Goal: Transaction & Acquisition: Purchase product/service

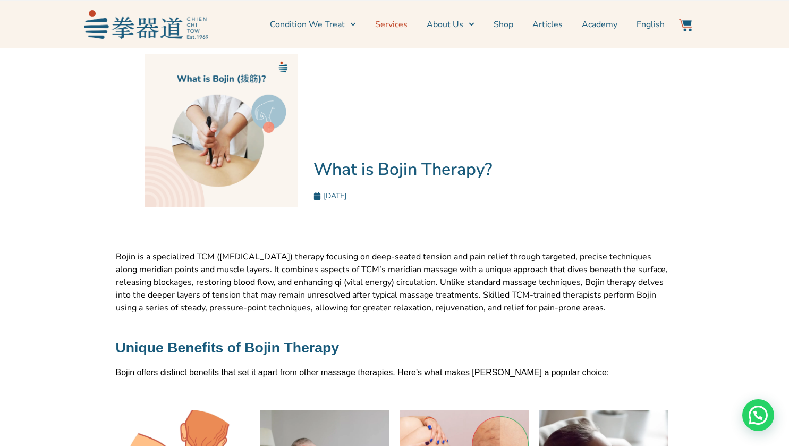
click at [390, 25] on link "Services" at bounding box center [391, 24] width 32 height 27
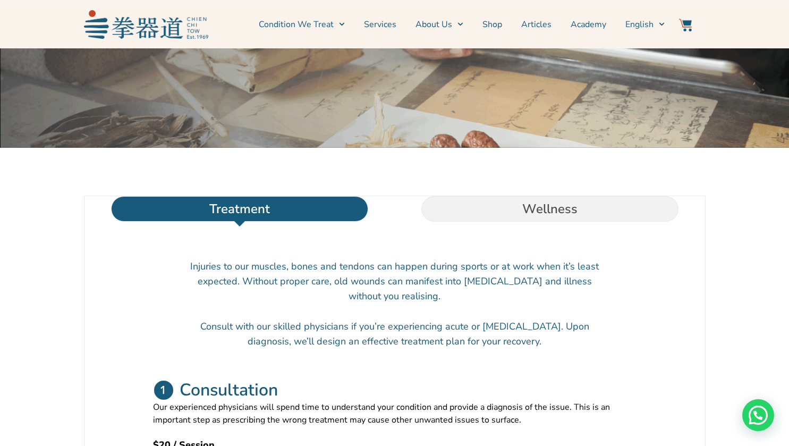
scroll to position [222, 0]
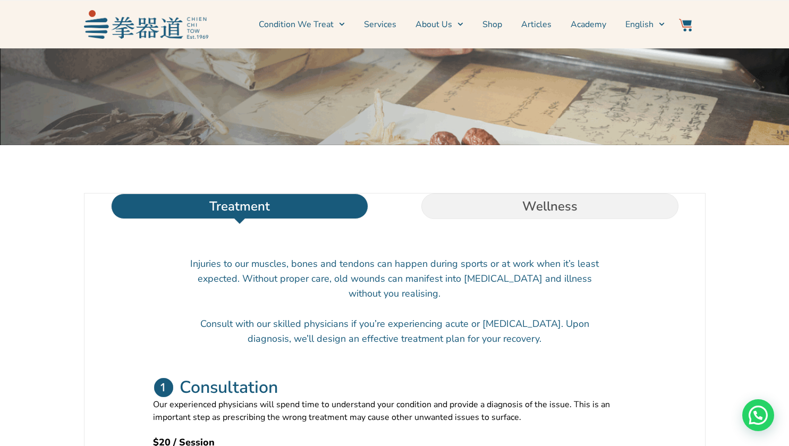
drag, startPoint x: 785, startPoint y: 40, endPoint x: 782, endPoint y: 51, distance: 11.4
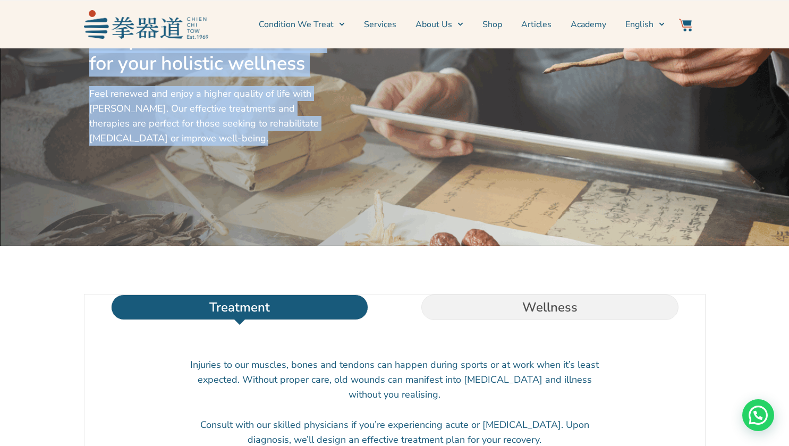
scroll to position [0, 0]
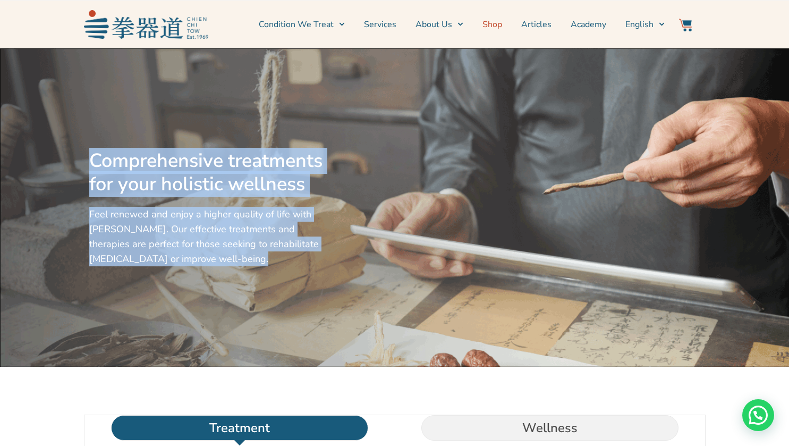
click at [492, 27] on link "Shop" at bounding box center [493, 24] width 20 height 27
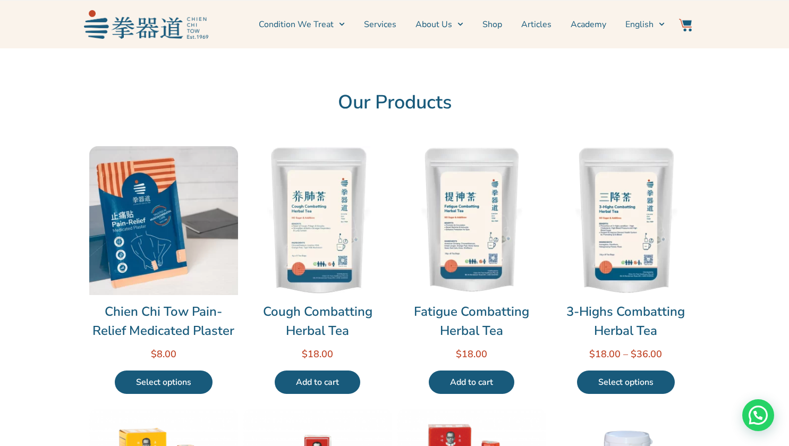
click at [483, 271] on img at bounding box center [472, 220] width 149 height 149
